Goal: Information Seeking & Learning: Find contact information

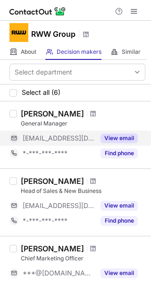
click at [129, 137] on button "View email" at bounding box center [118, 137] width 37 height 9
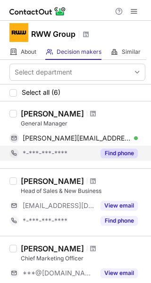
click at [118, 150] on button "Find phone" at bounding box center [118, 152] width 37 height 9
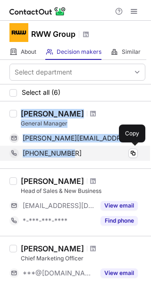
drag, startPoint x: 20, startPoint y: 113, endPoint x: 74, endPoint y: 153, distance: 66.7
click at [74, 153] on div "[PERSON_NAME] General Manager [PERSON_NAME][EMAIL_ADDRESS][DOMAIN_NAME] Verifie…" at bounding box center [81, 135] width 128 height 52
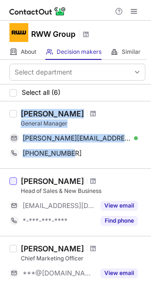
copy div "Brad Firth General Manager brad@rwwgroup.com.au Verified Copy +61429507668"
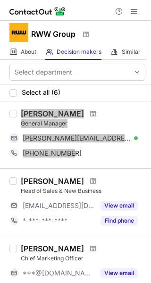
scroll to position [47, 0]
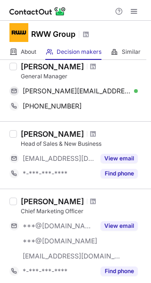
click at [125, 133] on div "[PERSON_NAME]" at bounding box center [83, 133] width 124 height 9
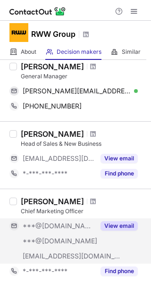
click at [127, 226] on button "View email" at bounding box center [118, 225] width 37 height 9
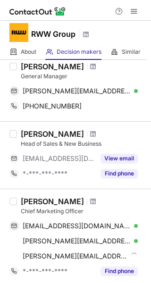
scroll to position [94, 0]
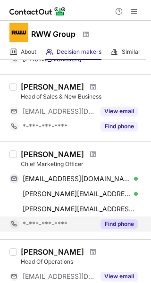
click at [126, 223] on button "Find phone" at bounding box center [118, 223] width 37 height 9
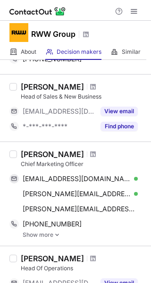
click at [57, 233] on img at bounding box center [57, 234] width 6 height 7
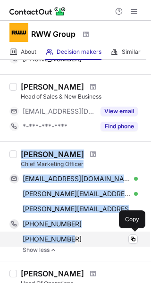
drag, startPoint x: 22, startPoint y: 152, endPoint x: 96, endPoint y: 236, distance: 112.2
click at [96, 236] on div "Stephen Deane Chief Marketing Officer stephendeaneis@gmail.com Verified Copy st…" at bounding box center [81, 201] width 128 height 104
copy div "Stephen Deane Chief Marketing Officer stephendeaneis@gmail.com Verified Copy st…"
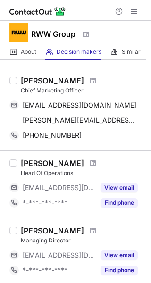
scroll to position [309, 0]
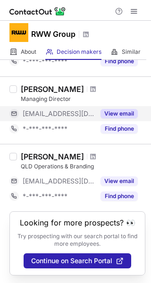
click at [128, 115] on button "View email" at bounding box center [118, 113] width 37 height 9
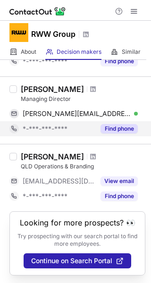
click at [123, 128] on button "Find phone" at bounding box center [118, 128] width 37 height 9
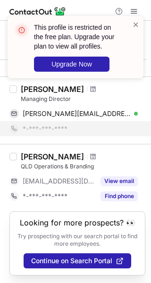
scroll to position [262, 0]
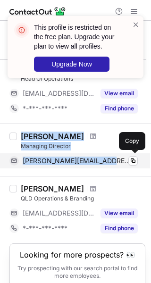
drag, startPoint x: 22, startPoint y: 137, endPoint x: 109, endPoint y: 163, distance: 91.1
click at [109, 163] on div "Anthony Firth Managing Director anthony@rwwgroup.com.au Verified Copy" at bounding box center [81, 149] width 128 height 37
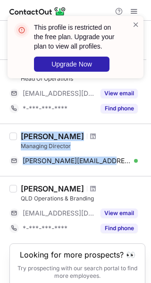
copy div "Anthony Firth Managing Director anthony@rwwgroup.com.au"
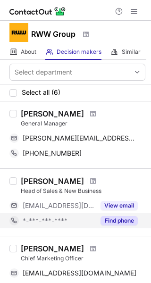
scroll to position [94, 0]
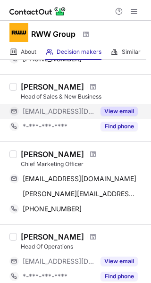
click at [123, 111] on button "View email" at bounding box center [118, 111] width 37 height 9
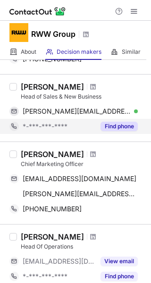
click at [125, 127] on button "Find phone" at bounding box center [118, 126] width 37 height 9
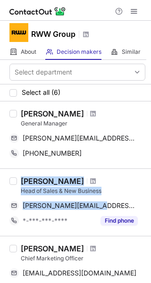
drag, startPoint x: 21, startPoint y: 182, endPoint x: 105, endPoint y: 197, distance: 85.3
click at [105, 197] on div "[PERSON_NAME] Head of Sales & New Business [PERSON_NAME][EMAIL_ADDRESS][DOMAIN_…" at bounding box center [81, 202] width 128 height 52
copy div "[PERSON_NAME] Head of Sales & New Business [PERSON_NAME][EMAIL_ADDRESS][DOMAIN_…"
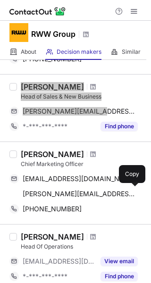
scroll to position [141, 0]
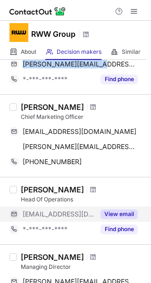
click at [126, 214] on button "View email" at bounding box center [118, 213] width 37 height 9
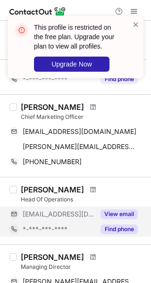
click at [124, 229] on button "Find phone" at bounding box center [118, 228] width 37 height 9
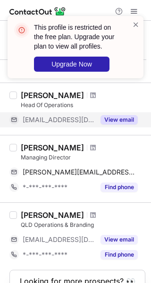
scroll to position [294, 0]
